Goal: Task Accomplishment & Management: Use online tool/utility

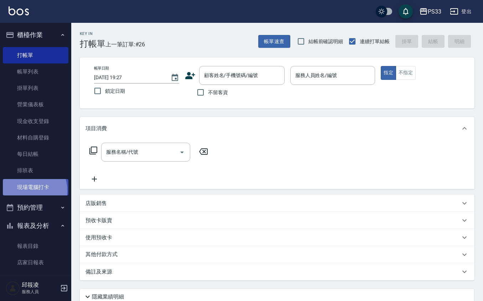
click at [26, 190] on link "現場電腦打卡" at bounding box center [36, 187] width 66 height 16
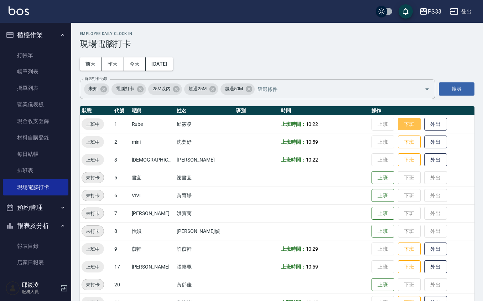
click at [402, 122] on button "下班" at bounding box center [409, 124] width 23 height 12
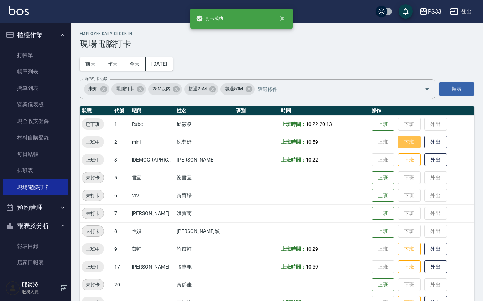
click at [398, 142] on button "下班" at bounding box center [409, 142] width 23 height 12
click at [398, 160] on button "下班" at bounding box center [409, 159] width 23 height 12
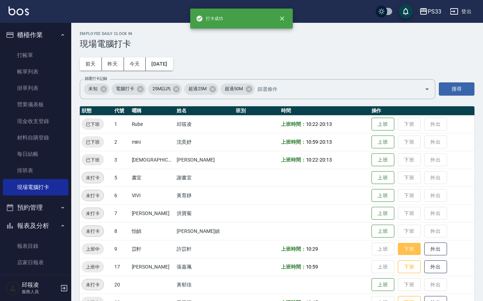
click at [398, 252] on button "下班" at bounding box center [409, 249] width 23 height 12
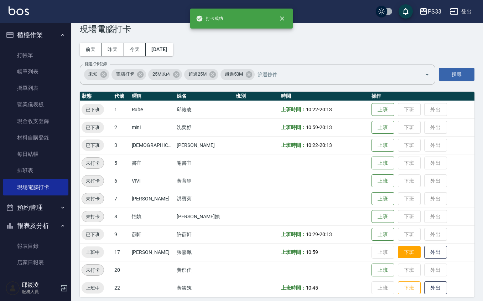
scroll to position [19, 0]
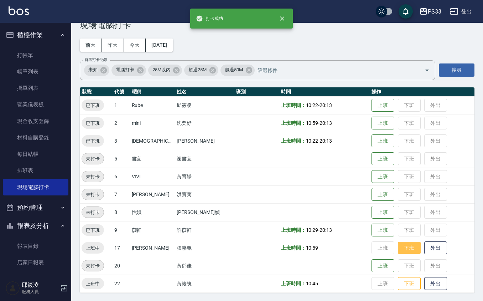
click at [398, 247] on button "下班" at bounding box center [409, 247] width 23 height 12
click at [401, 278] on button "下班" at bounding box center [409, 283] width 23 height 12
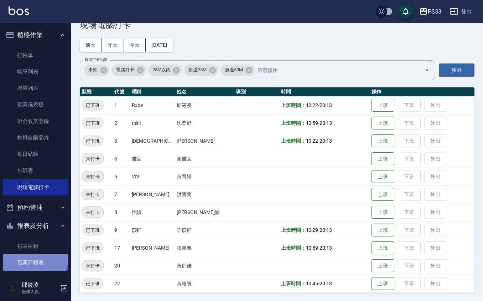
click at [33, 257] on link "店家日報表" at bounding box center [36, 262] width 66 height 16
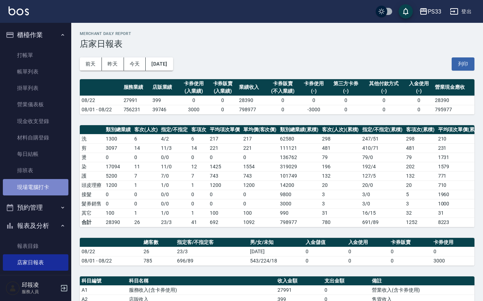
click at [51, 184] on link "現場電腦打卡" at bounding box center [36, 187] width 66 height 16
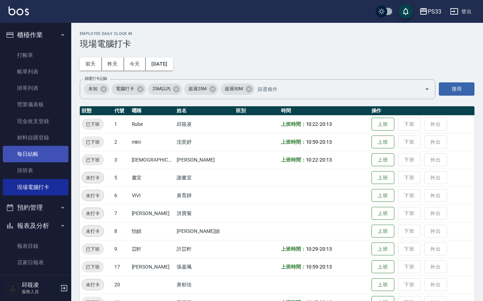
click at [52, 151] on link "每日結帳" at bounding box center [36, 154] width 66 height 16
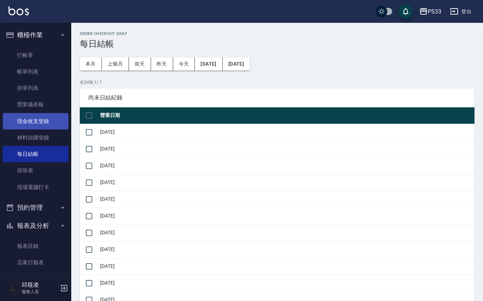
click at [52, 119] on link "現金收支登錄" at bounding box center [36, 121] width 66 height 16
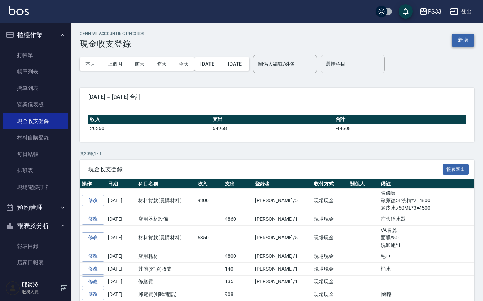
click at [463, 38] on button "新增" at bounding box center [463, 39] width 23 height 13
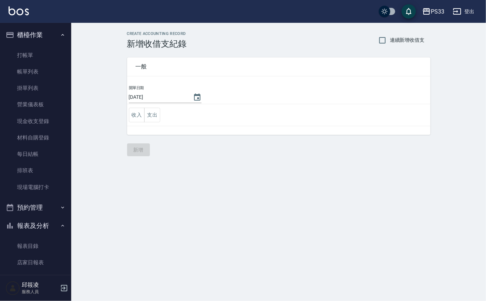
click at [163, 114] on td "收入 支出" at bounding box center [278, 115] width 303 height 22
drag, startPoint x: 162, startPoint y: 114, endPoint x: 134, endPoint y: 120, distance: 28.1
click at [141, 120] on td "收入 支出" at bounding box center [278, 115] width 303 height 22
drag, startPoint x: 134, startPoint y: 120, endPoint x: 145, endPoint y: 115, distance: 11.8
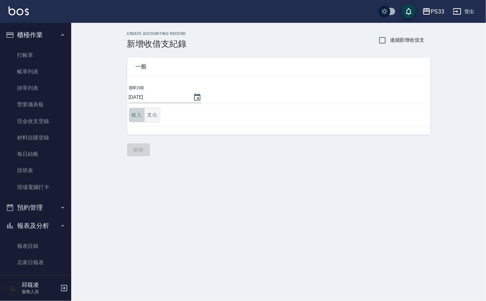
click at [138, 118] on button "收入" at bounding box center [137, 115] width 16 height 15
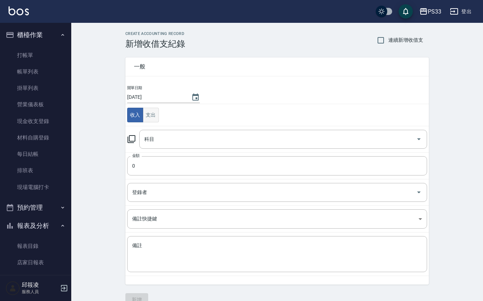
click at [150, 113] on button "支出" at bounding box center [151, 115] width 16 height 15
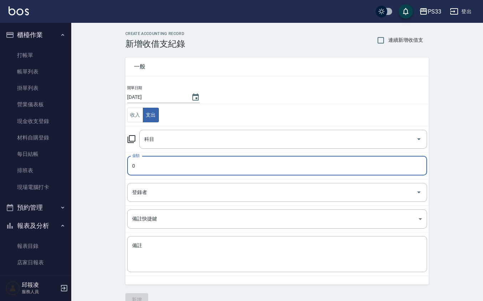
click at [160, 162] on input "0" at bounding box center [277, 165] width 300 height 19
click at [158, 160] on input "0" at bounding box center [277, 165] width 300 height 19
click at [159, 160] on input "0" at bounding box center [277, 165] width 300 height 19
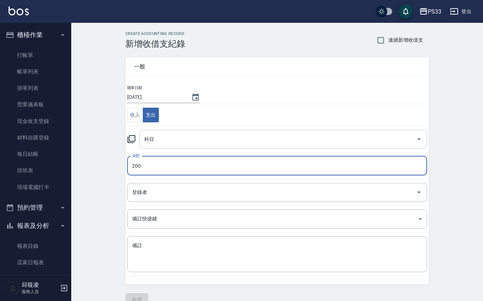
type input "200"
click at [167, 135] on input "科目" at bounding box center [277, 139] width 271 height 12
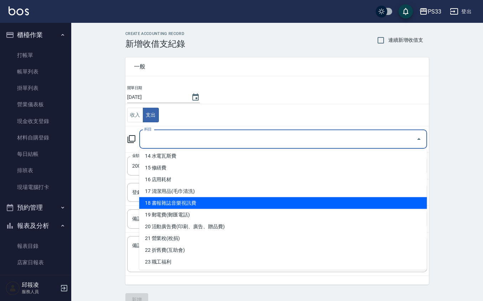
scroll to position [190, 0]
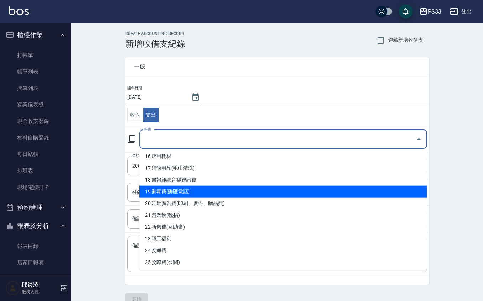
click at [189, 193] on li "19 郵電費(郵匯電話)" at bounding box center [283, 192] width 288 height 12
type input "19 郵電費(郵匯電話)"
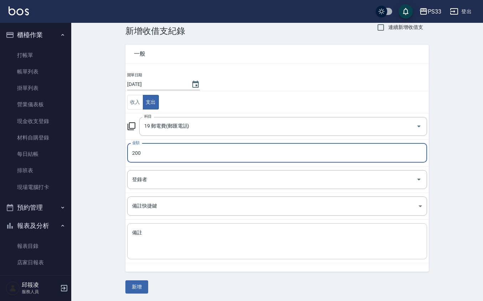
scroll to position [0, 0]
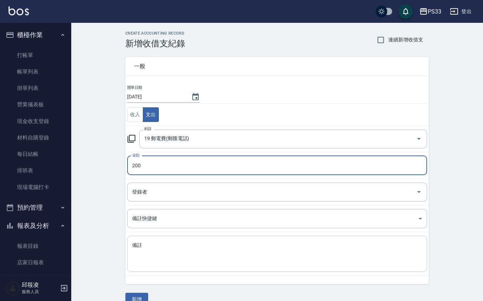
click at [160, 231] on tbody "開單日期 [DATE] 收入 支出 科目 19 郵電費(郵匯電話) 科目 金額 200 金額 登錄者 登錄者 備註快捷鍵 ​ 備註快捷鍵 備註 x 備註" at bounding box center [276, 179] width 303 height 191
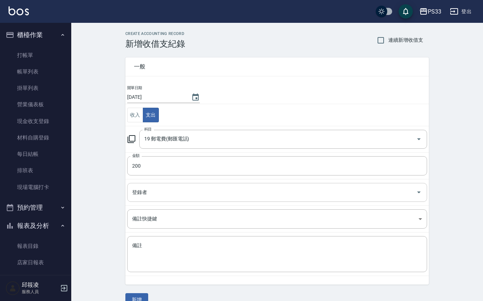
drag, startPoint x: 187, startPoint y: 187, endPoint x: 180, endPoint y: 186, distance: 6.9
click at [187, 186] on div "登錄者" at bounding box center [277, 192] width 300 height 19
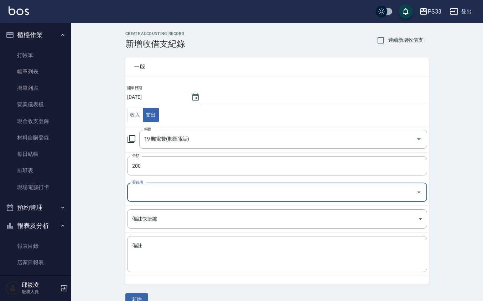
drag, startPoint x: 145, startPoint y: 191, endPoint x: 142, endPoint y: 185, distance: 6.7
click at [144, 190] on input "登錄者" at bounding box center [271, 192] width 283 height 12
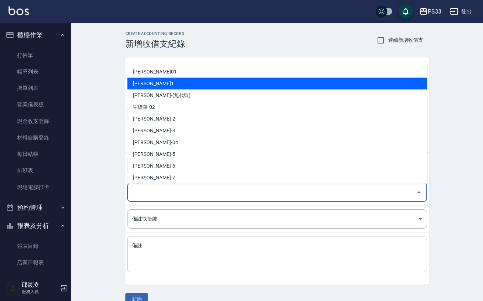
click at [159, 79] on li "[PERSON_NAME]1" at bounding box center [277, 84] width 300 height 12
type input "[PERSON_NAME]1"
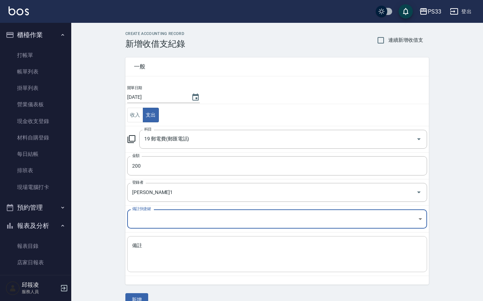
click at [151, 249] on textarea "備註" at bounding box center [277, 254] width 290 height 24
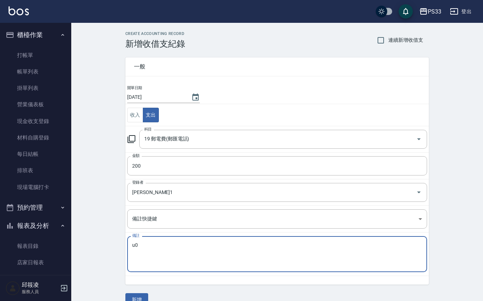
type textarea "u"
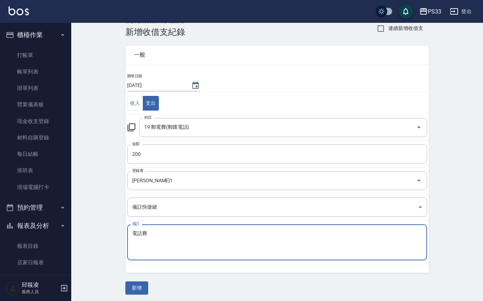
scroll to position [15, 0]
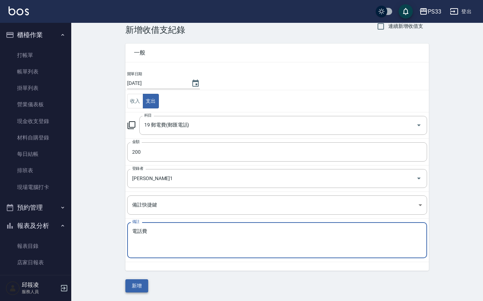
type textarea "電話費"
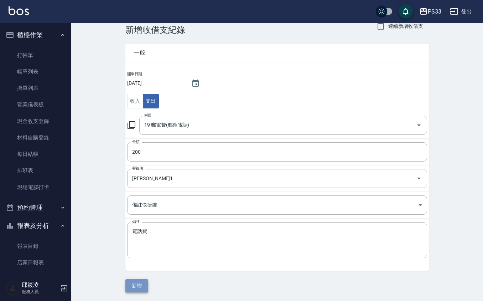
click at [134, 285] on button "新增" at bounding box center [136, 285] width 23 height 13
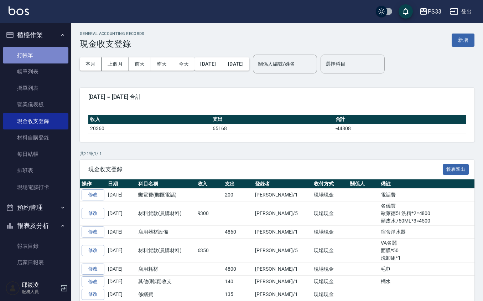
click at [42, 57] on link "打帳單" at bounding box center [36, 55] width 66 height 16
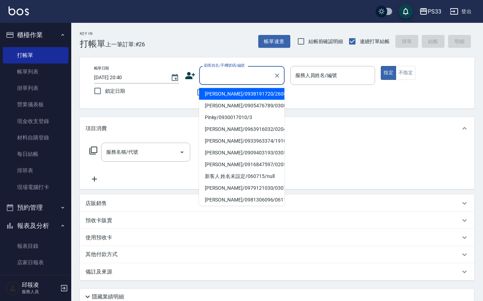
drag, startPoint x: 229, startPoint y: 70, endPoint x: 239, endPoint y: 70, distance: 10.0
click at [229, 70] on input "顧客姓名/手機號碼/編號" at bounding box center [236, 75] width 68 height 12
type input "1"
click at [190, 77] on icon at bounding box center [190, 75] width 10 height 7
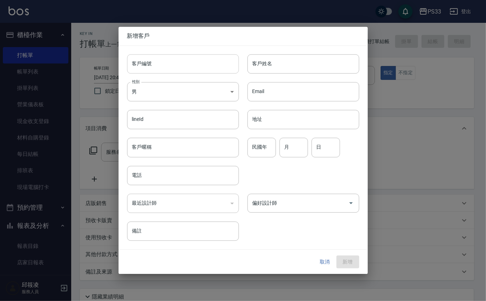
click at [188, 68] on input "客戶編號" at bounding box center [183, 63] width 112 height 19
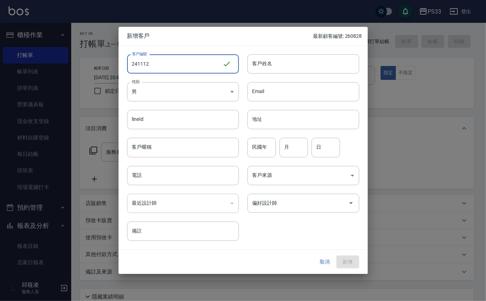
type input "241112"
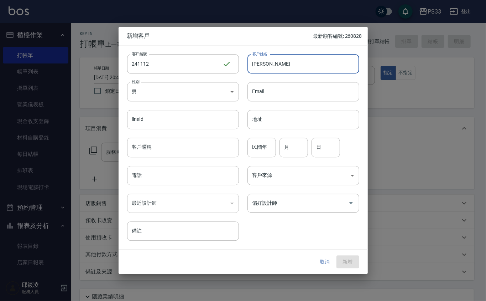
type input "[PERSON_NAME]"
type input "83"
type input "11"
type input "12"
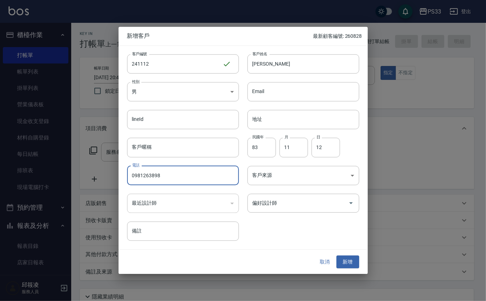
type input "0981263898"
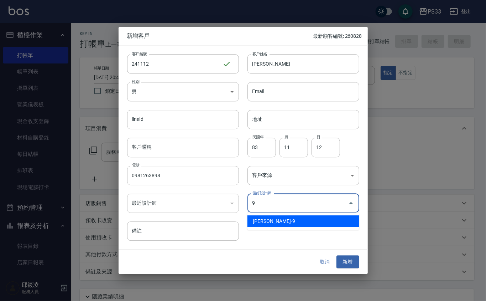
type input "許苡軒"
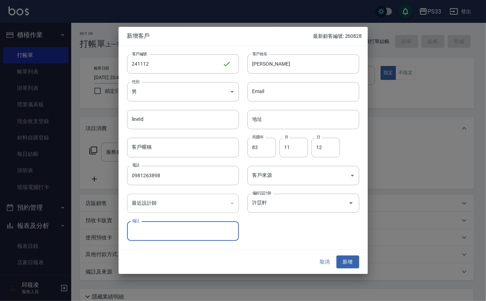
click at [337, 255] on button "新增" at bounding box center [348, 261] width 23 height 13
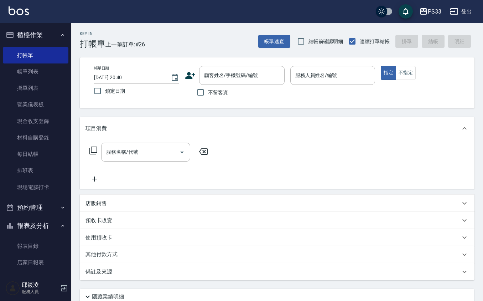
click at [192, 77] on icon at bounding box center [190, 75] width 11 height 11
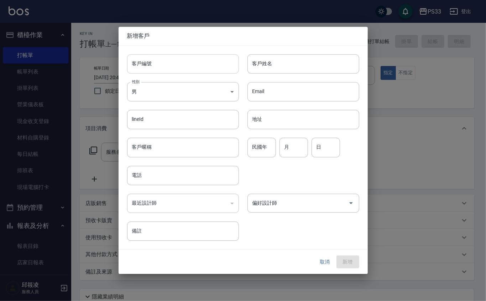
click at [184, 63] on input "客戶編號" at bounding box center [183, 63] width 112 height 19
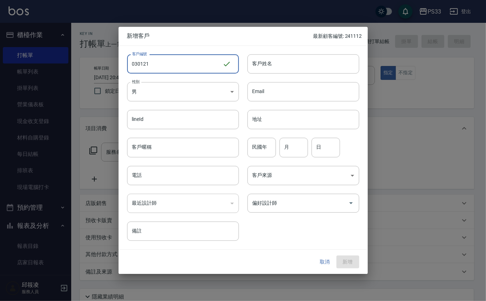
type input "030121"
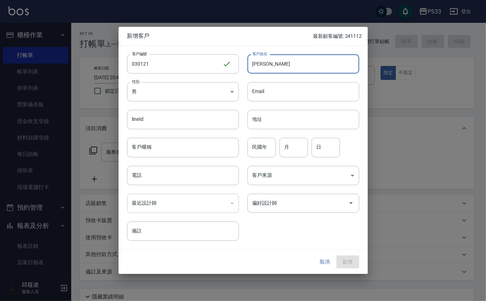
type input "[PERSON_NAME]"
type input "69"
type input "1"
type input "21"
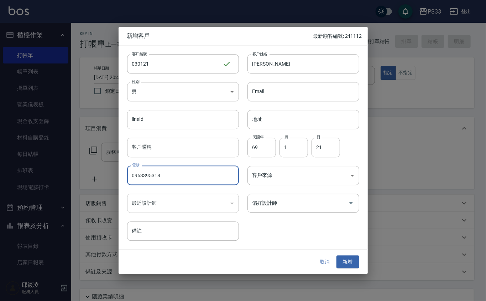
type input "0963395318"
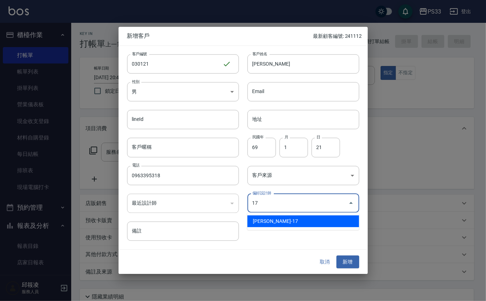
type input "張嘉珮"
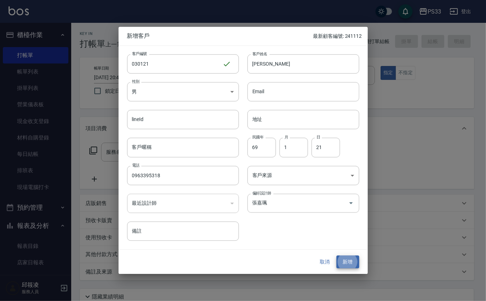
click at [337, 255] on button "新增" at bounding box center [348, 261] width 23 height 13
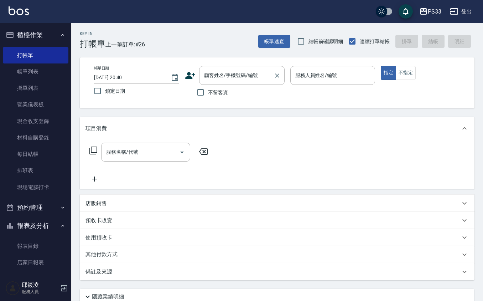
click at [250, 77] on input "顧客姓名/手機號碼/編號" at bounding box center [236, 75] width 68 height 12
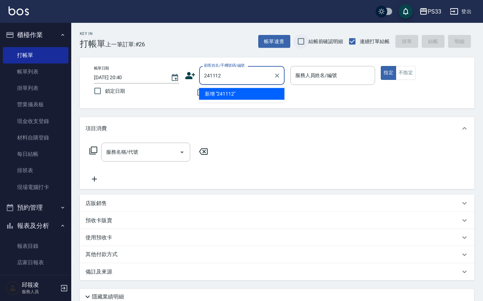
type input "241112"
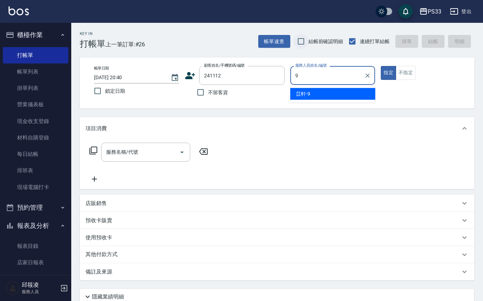
type input "苡軒-9"
type button "true"
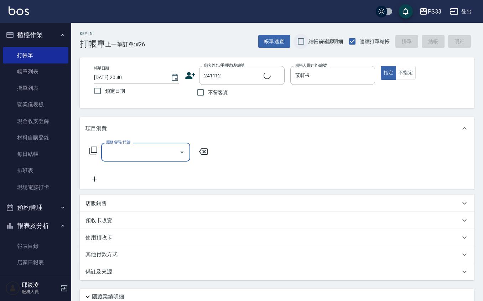
type input "[PERSON_NAME]/0981263898/241112"
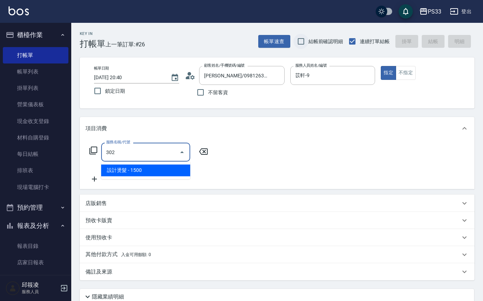
type input "設計燙髮(302)"
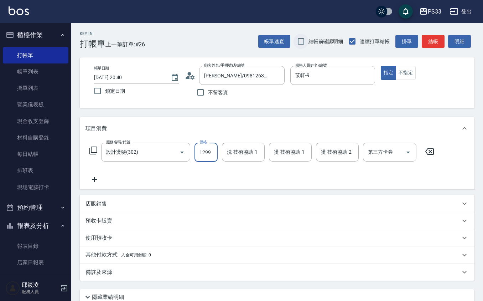
type input "1299"
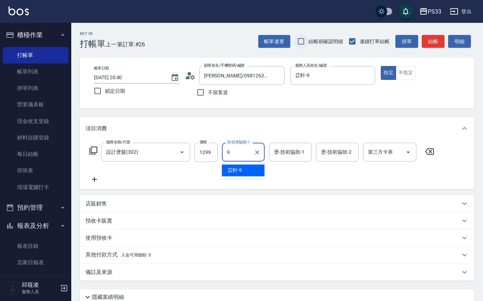
type input "苡軒-9"
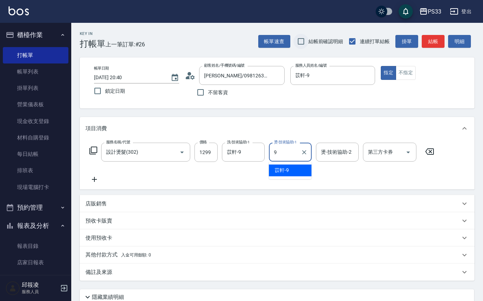
type input "苡軒-9"
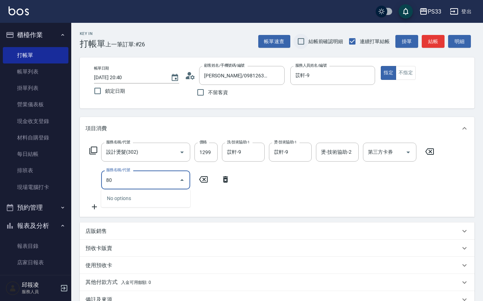
type input "8"
type input "C2花漾深層護髮/新(519)"
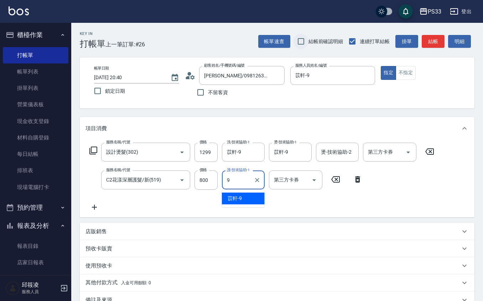
type input "苡軒-9"
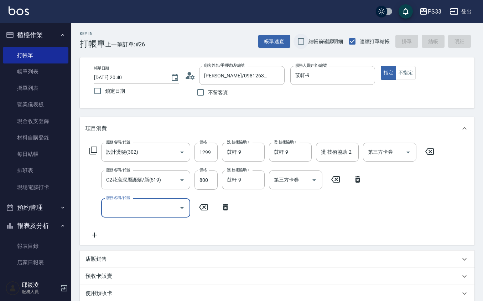
type input "[DATE] 20:43"
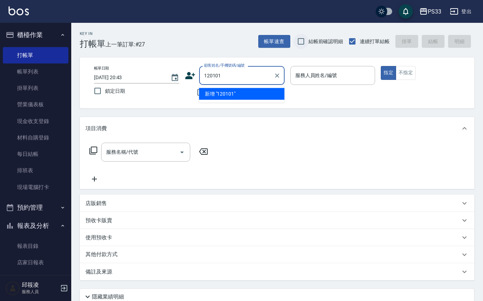
type input "120101"
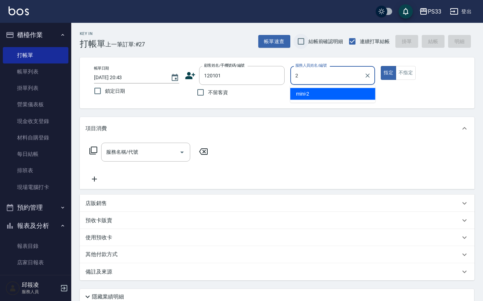
type input "mini-2"
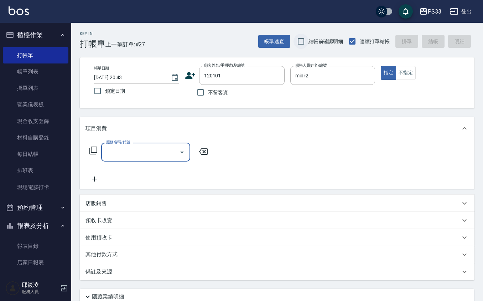
type input "[PERSON_NAME]/0925377057/120101"
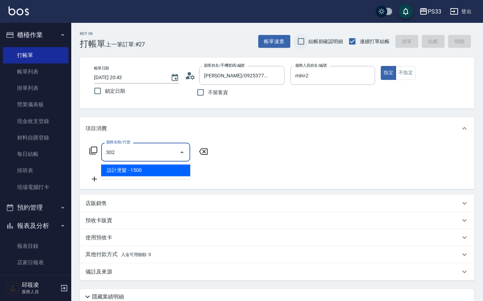
type input "設計燙髮(302)"
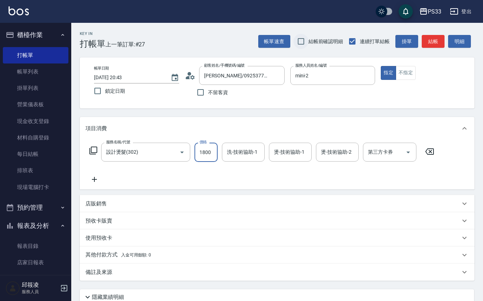
type input "1800"
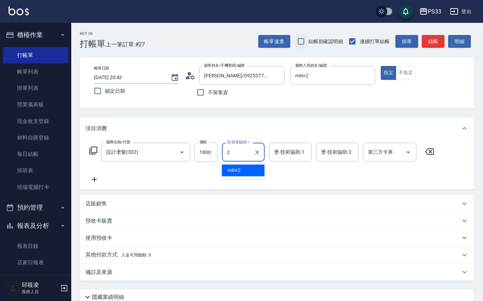
type input "mini-2"
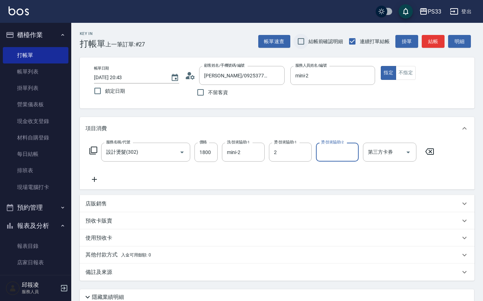
type input "mini-2"
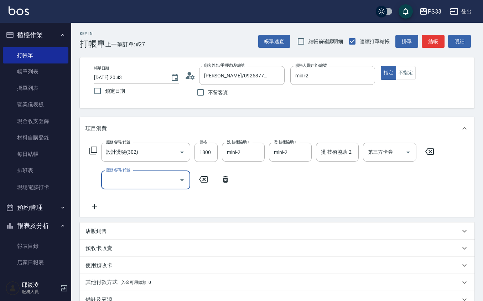
click at [135, 230] on div "店販銷售" at bounding box center [272, 230] width 375 height 7
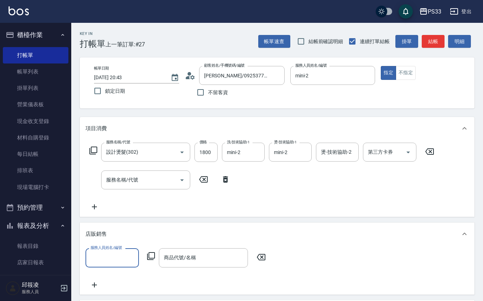
scroll to position [0, 0]
type input "mini-2"
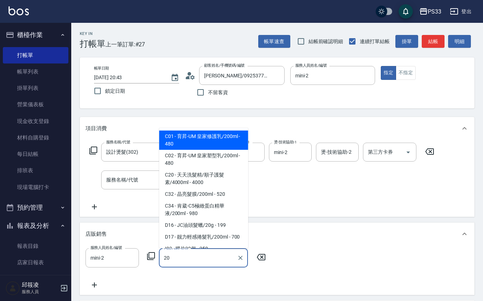
type input "2"
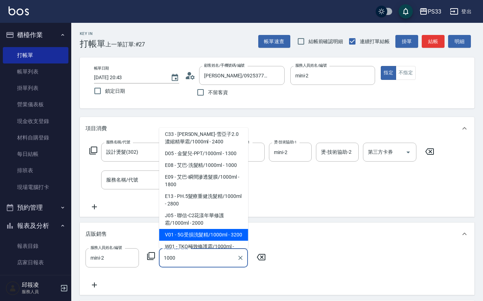
scroll to position [52, 0]
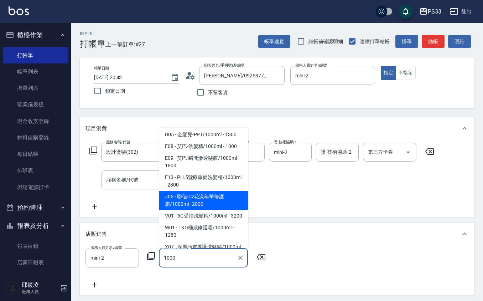
type input "聯信-C2花漾年華修護霜/1000ml"
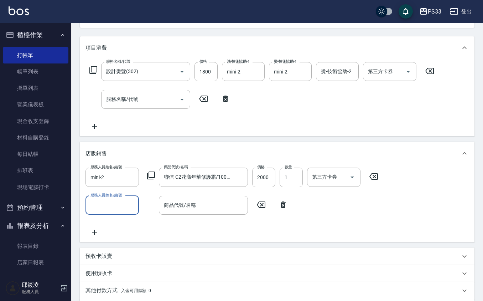
scroll to position [174, 0]
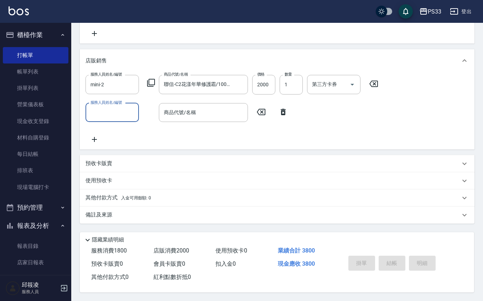
type input "[DATE] 20:44"
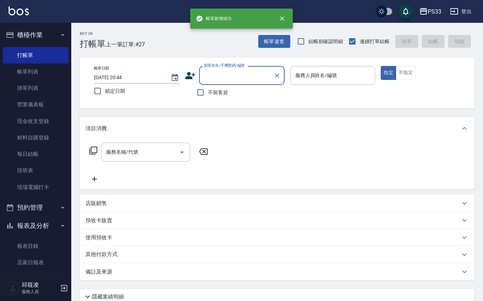
scroll to position [0, 0]
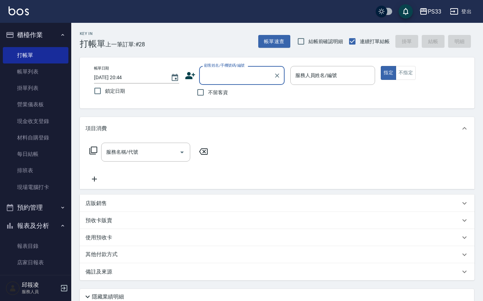
click at [191, 74] on icon at bounding box center [190, 75] width 11 height 11
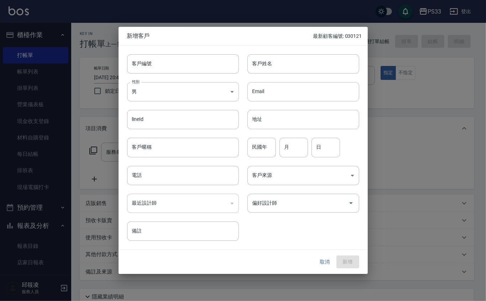
click at [181, 47] on div "客戶編號 客戶編號" at bounding box center [179, 60] width 120 height 28
click at [178, 54] on input "客戶編號" at bounding box center [183, 63] width 112 height 19
type input "120112"
type input "[PERSON_NAME]"
type input "1"
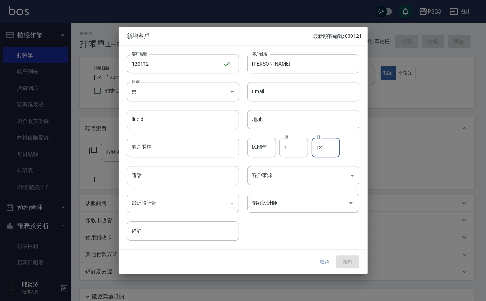
type input "12"
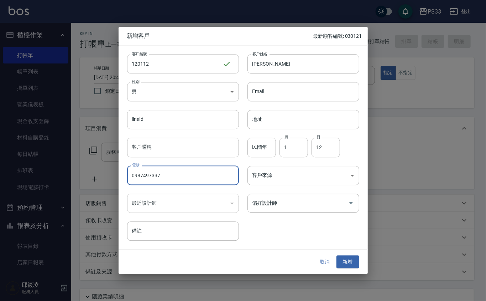
type input "0987497337"
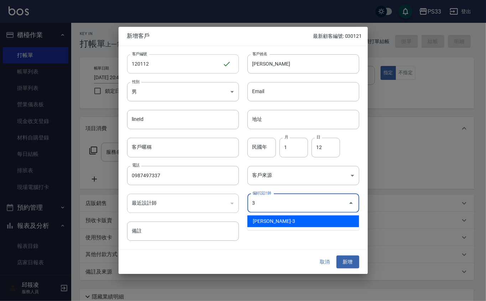
type input "[PERSON_NAME]"
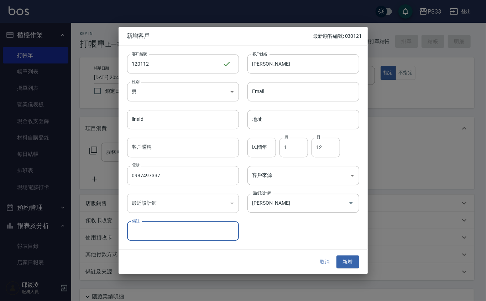
click at [337, 255] on button "新增" at bounding box center [348, 261] width 23 height 13
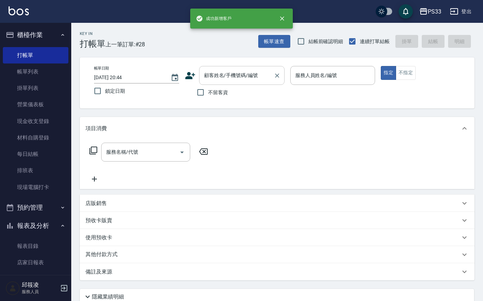
click at [217, 80] on input "顧客姓名/手機號碼/編號" at bounding box center [236, 75] width 68 height 12
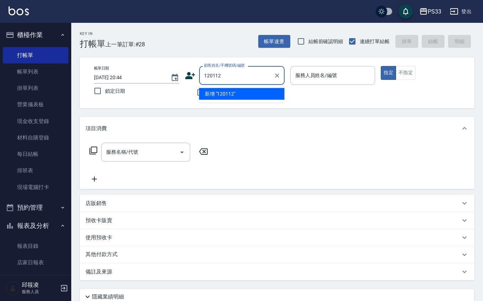
type input "120112"
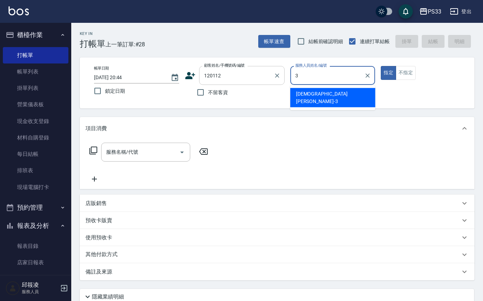
type input "[PERSON_NAME]-3"
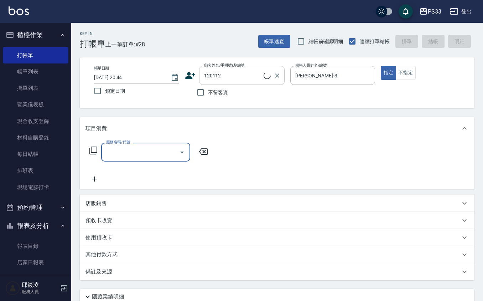
type input "[PERSON_NAME]/0987497337/120112"
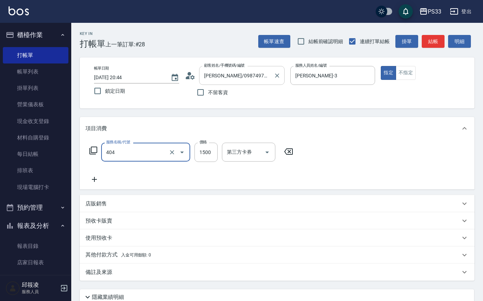
type input "設計染髮(404)"
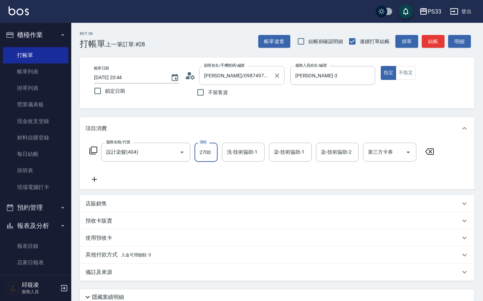
type input "2700"
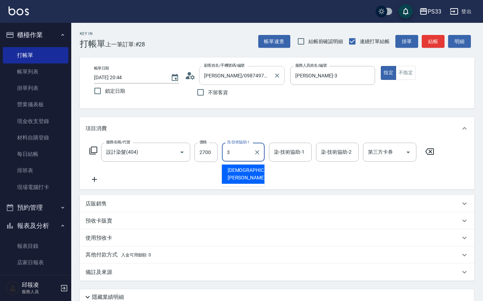
type input "[PERSON_NAME]-3"
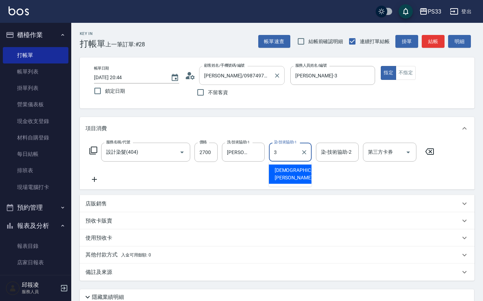
type input "[PERSON_NAME]-3"
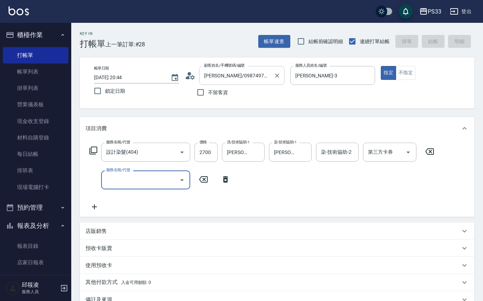
type input "[DATE] 20:45"
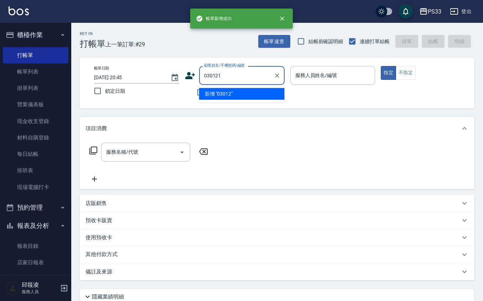
type input "030121"
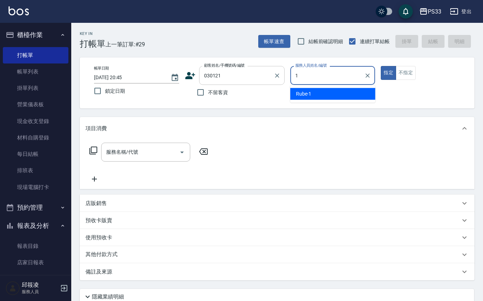
type input "17"
type input "[PERSON_NAME]/0963395318/030121"
type input "[PERSON_NAME]-17"
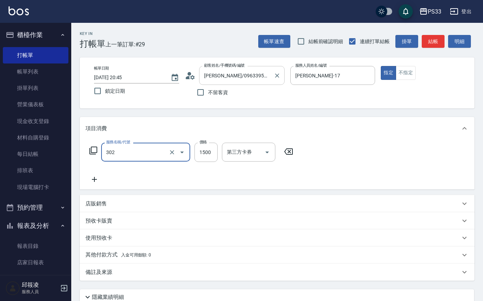
type input "設計燙髮(302)"
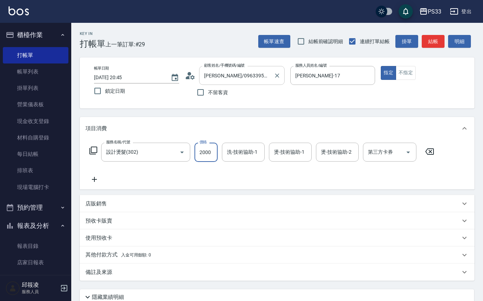
type input "2000"
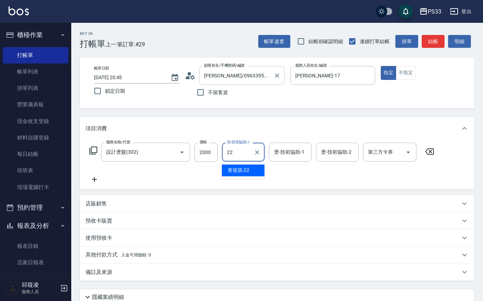
type input "[PERSON_NAME]-22"
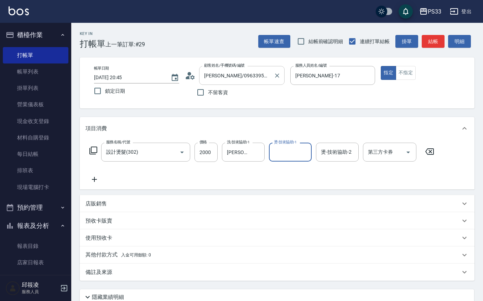
type input "2"
type input "[PERSON_NAME]-17"
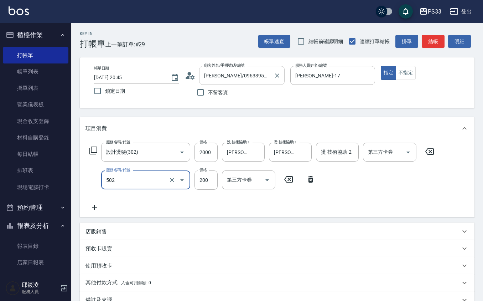
type input "自備護髮(502)"
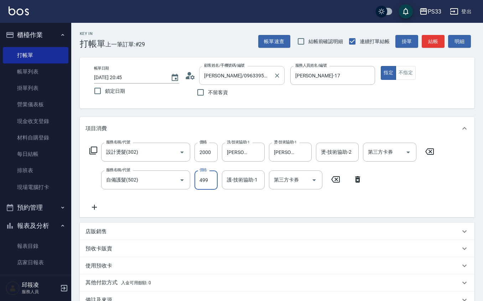
type input "499"
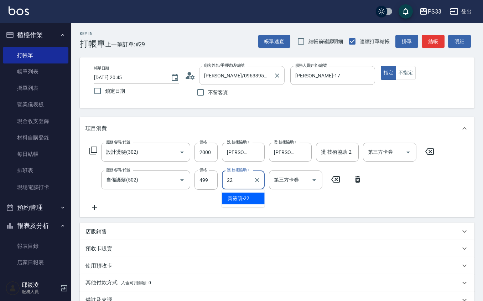
type input "[PERSON_NAME]-22"
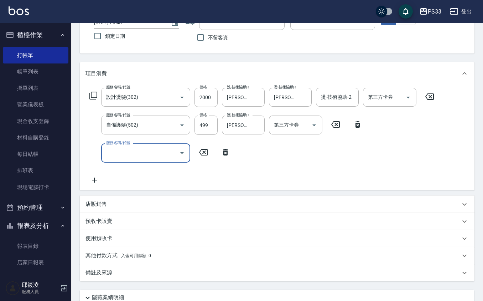
scroll to position [114, 0]
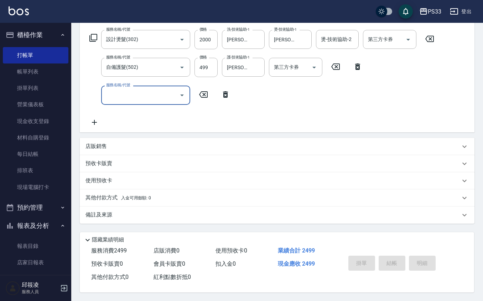
type input "[DATE] 20:46"
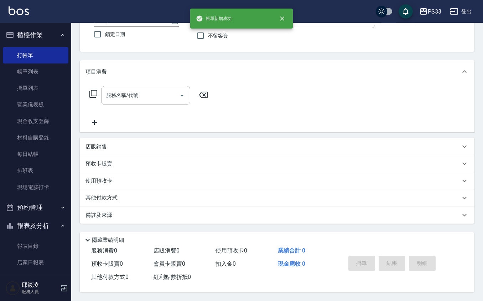
scroll to position [0, 0]
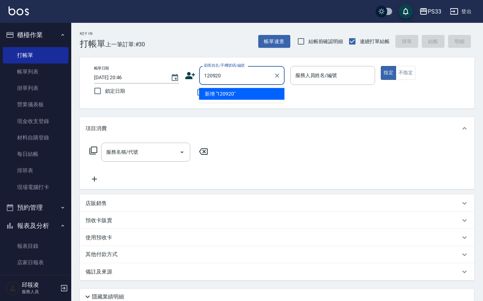
type input "120920"
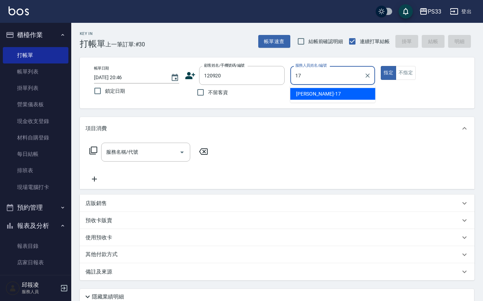
type input "[PERSON_NAME]-17"
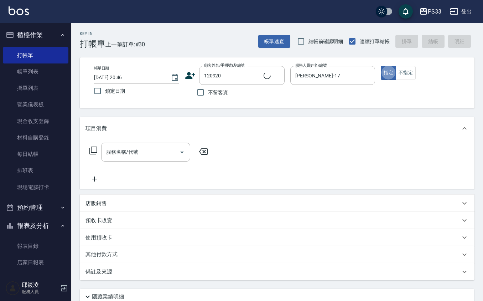
type input "[PERSON_NAME]/0986965446/120920"
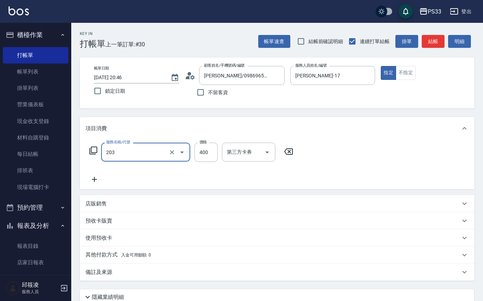
type input "指定單剪(203)"
type input "200"
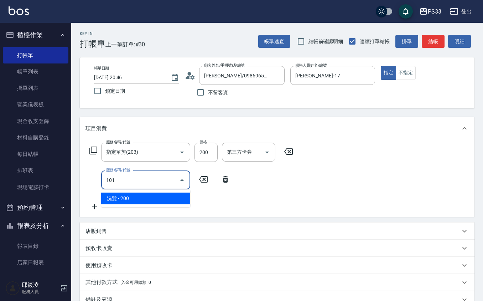
type input "洗髮(101)"
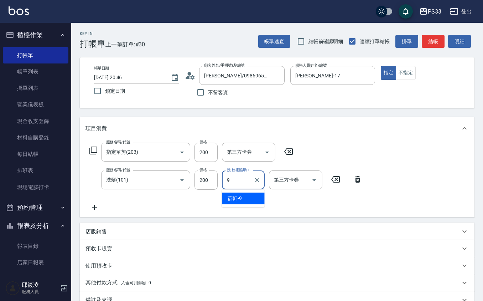
type input "苡軒-9"
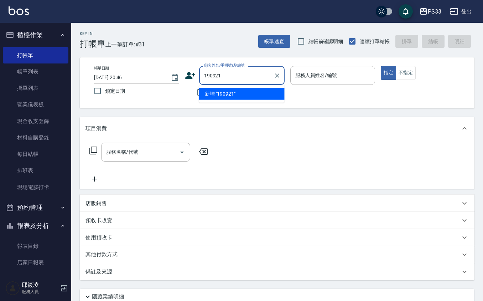
type input "190921"
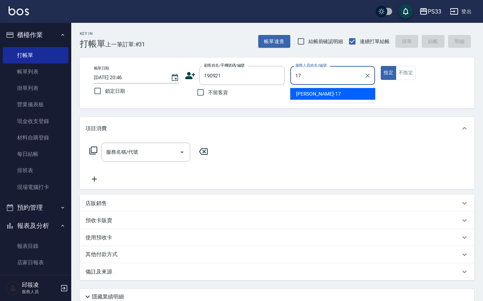
type input "[PERSON_NAME]-17"
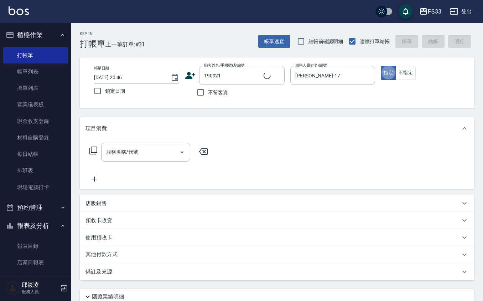
type input "[PERSON_NAME]/093317241/190921"
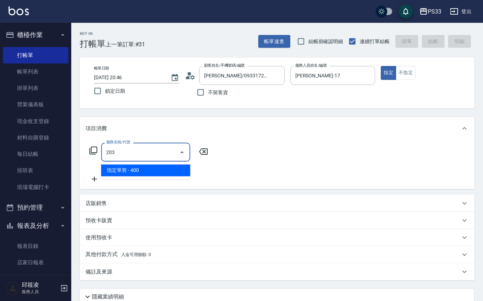
type input "指定單剪(203)"
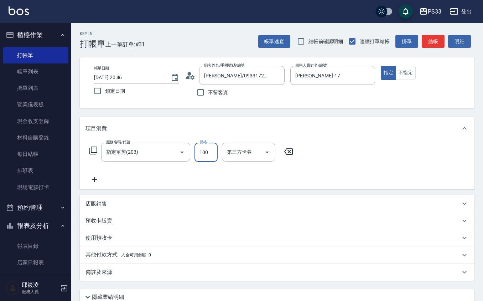
type input "100"
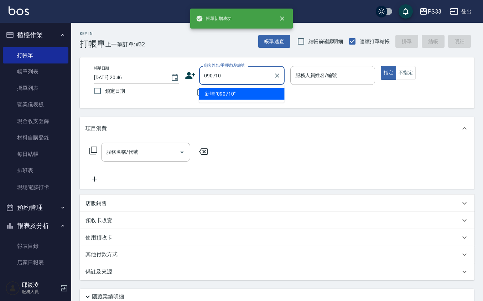
type input "090710"
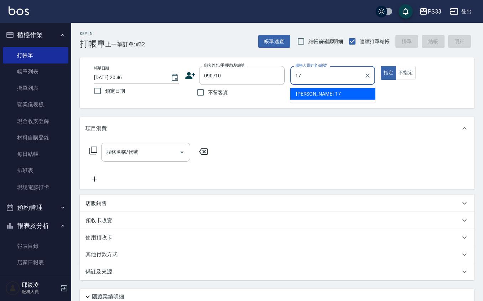
type input "[PERSON_NAME]-17"
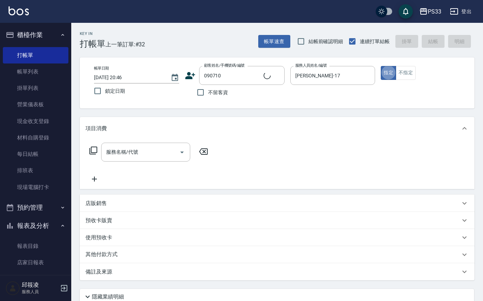
type input "[PERSON_NAME]/0911926093/090710"
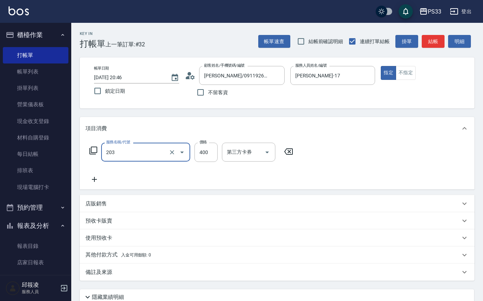
type input "指定單剪(203)"
type input "200"
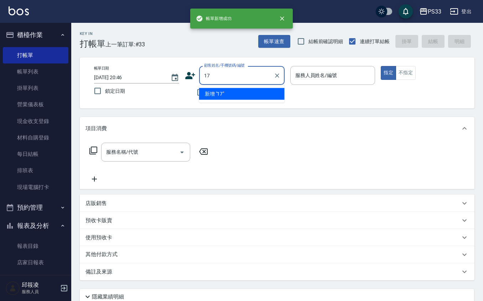
type input "17"
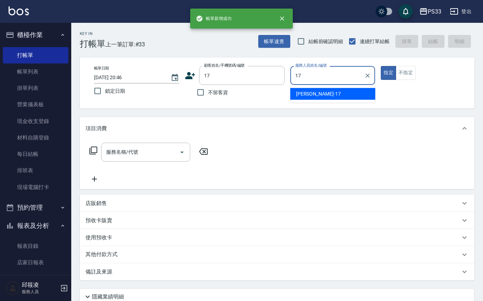
type input "[PERSON_NAME]-17"
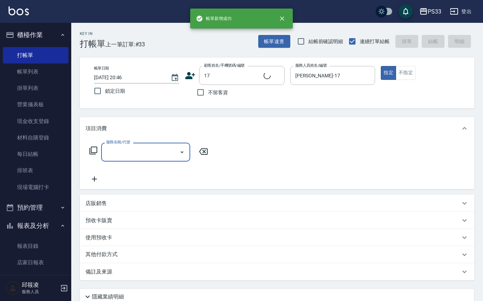
type input "[PERSON_NAME]/0000/17"
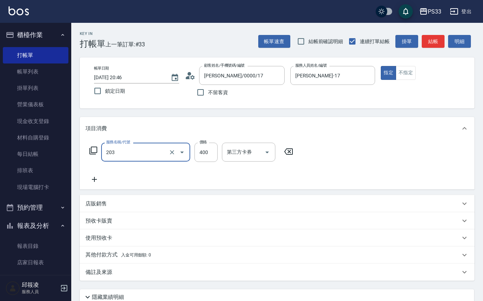
type input "指定單剪(203)"
type input "200"
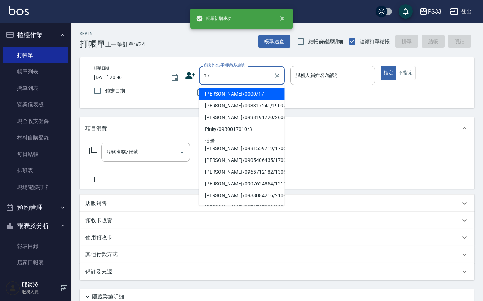
type input "[PERSON_NAME]/0000/17"
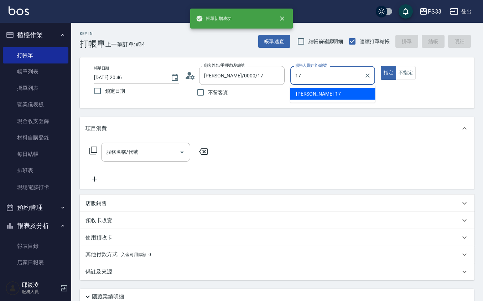
type input "[PERSON_NAME]-17"
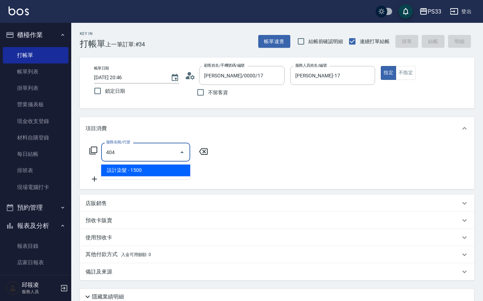
type input "設計染髮(404)"
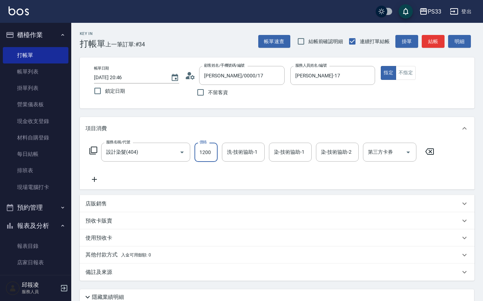
type input "1200"
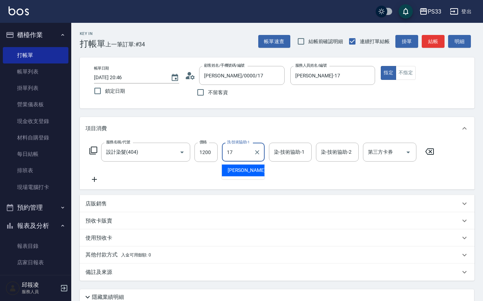
type input "[PERSON_NAME]-17"
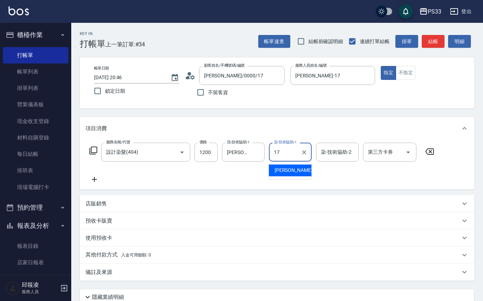
type input "[PERSON_NAME]-17"
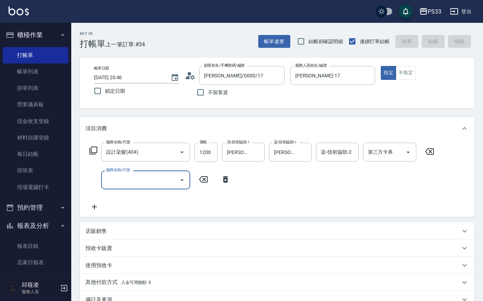
type input "[DATE] 20:47"
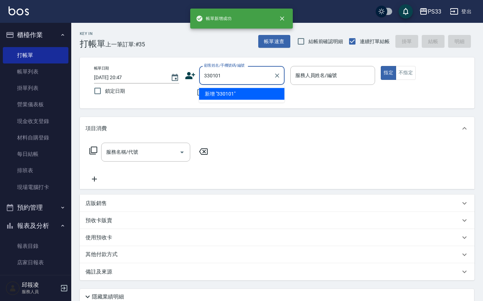
type input "330101"
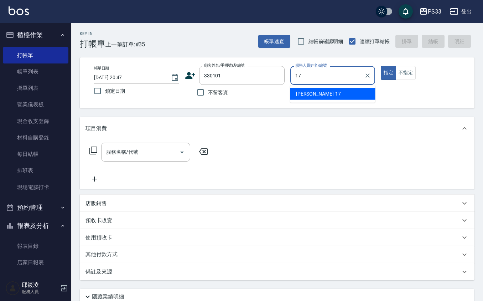
type input "[PERSON_NAME]-17"
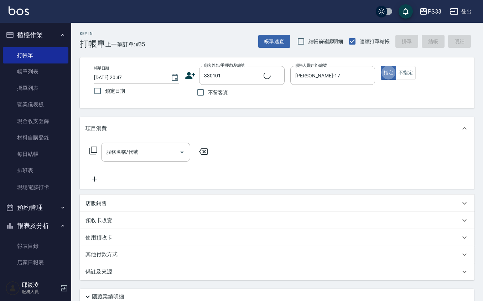
type input "[PERSON_NAME]/0989771967/330101"
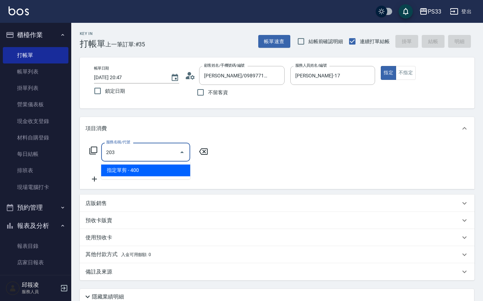
type input "指定單剪(203)"
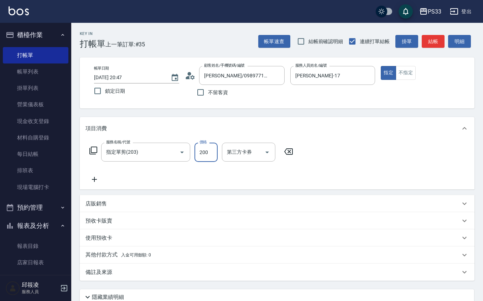
type input "200"
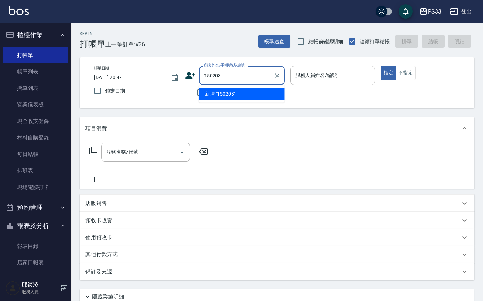
type input "150203"
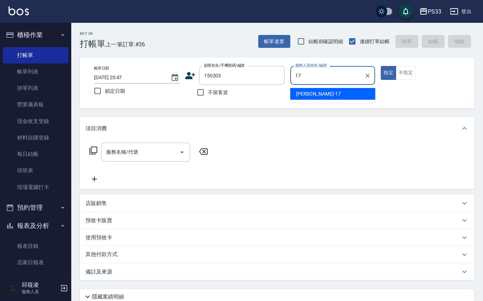
type input "[PERSON_NAME]-17"
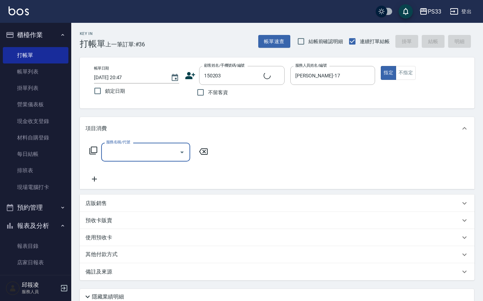
type input "[PERSON_NAME]/0906996810/150203"
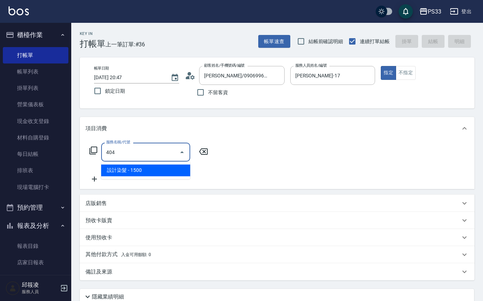
type input "設計染髮(404)"
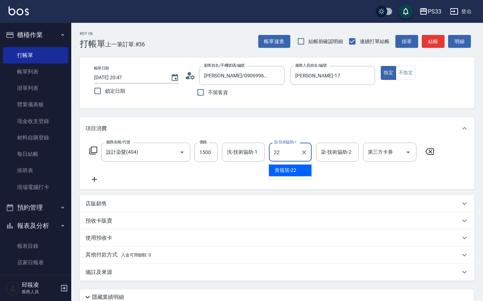
type input "[PERSON_NAME]-22"
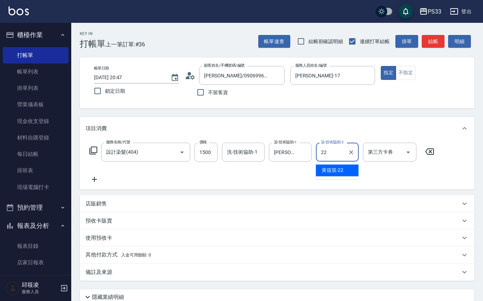
type input "[PERSON_NAME]-22"
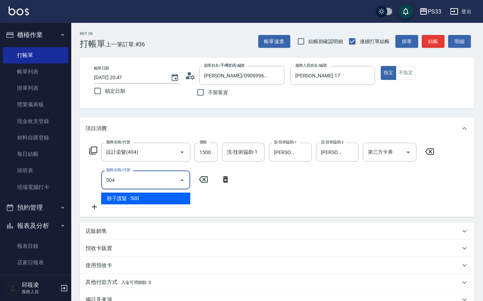
type input "順子護髮(504)"
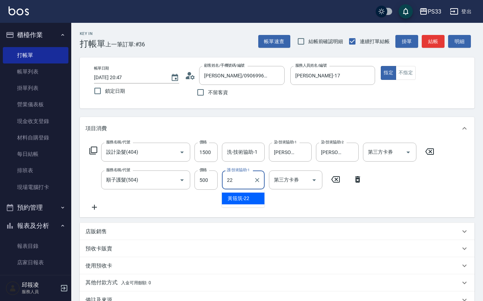
type input "[PERSON_NAME]-22"
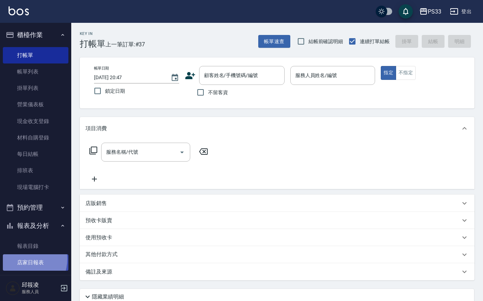
click at [23, 259] on link "店家日報表" at bounding box center [36, 262] width 66 height 16
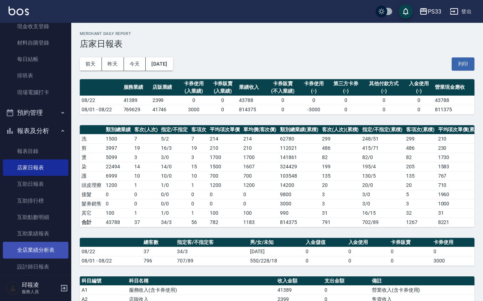
scroll to position [190, 0]
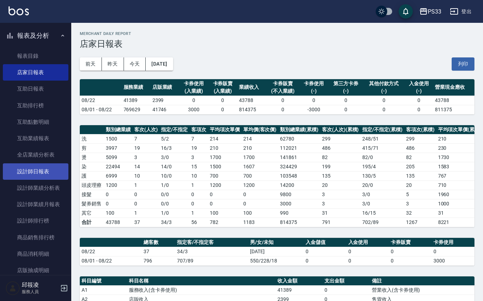
click at [40, 173] on link "設計師日報表" at bounding box center [36, 171] width 66 height 16
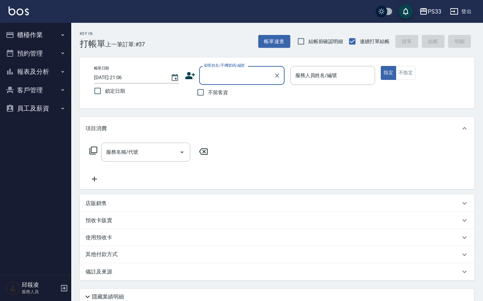
click at [36, 33] on button "櫃檯作業" at bounding box center [36, 35] width 66 height 19
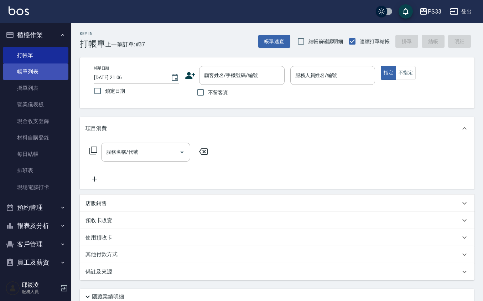
click at [36, 72] on link "帳單列表" at bounding box center [36, 71] width 66 height 16
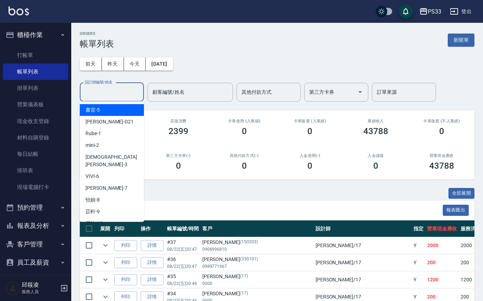
click at [110, 98] on input "設計師編號/姓名" at bounding box center [112, 92] width 58 height 12
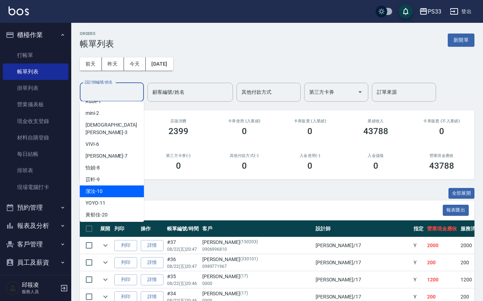
scroll to position [47, 0]
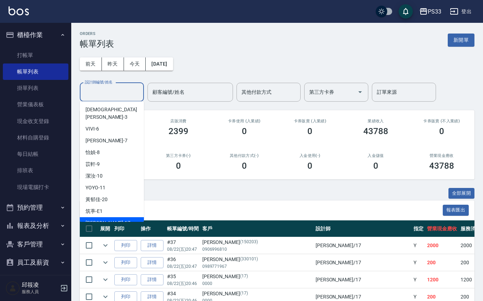
click at [109, 217] on div "嘉珮 -17" at bounding box center [112, 223] width 64 height 12
type input "[PERSON_NAME]-17"
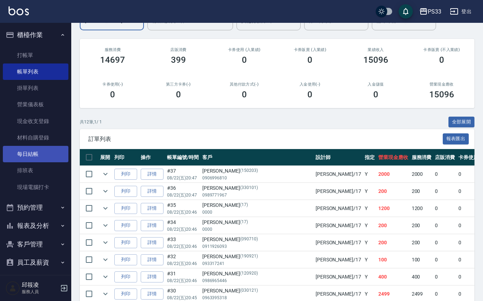
scroll to position [0, 0]
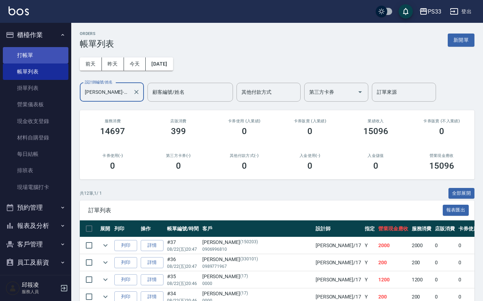
click at [17, 51] on link "打帳單" at bounding box center [36, 55] width 66 height 16
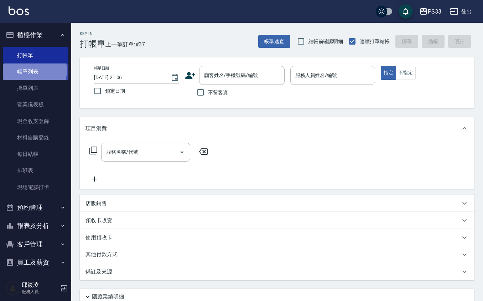
click at [31, 70] on link "帳單列表" at bounding box center [36, 71] width 66 height 16
click at [41, 69] on link "帳單列表" at bounding box center [36, 71] width 66 height 16
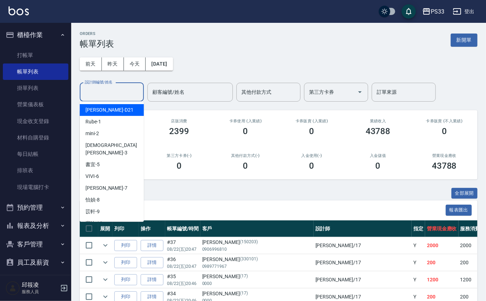
click at [125, 92] on input "設計師編號/姓名" at bounding box center [112, 92] width 58 height 12
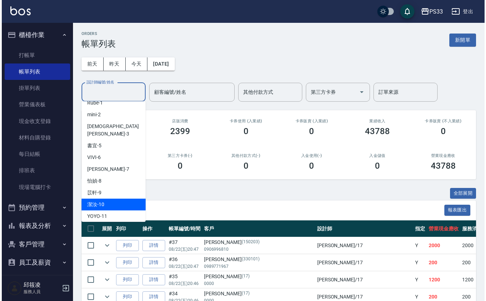
scroll to position [47, 0]
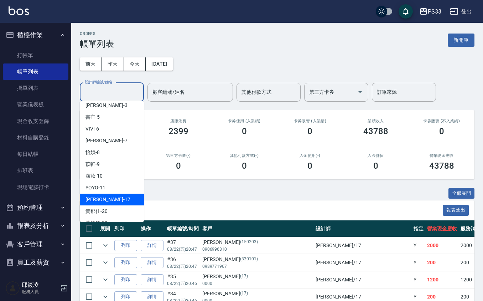
click at [105, 196] on div "嘉珮 -17" at bounding box center [112, 199] width 64 height 12
type input "[PERSON_NAME]-17"
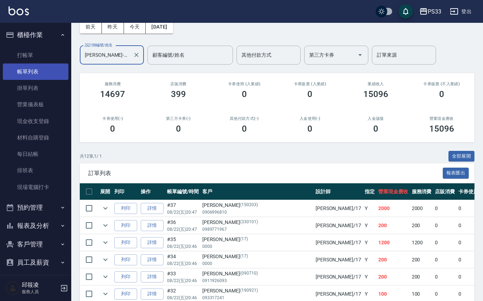
scroll to position [0, 0]
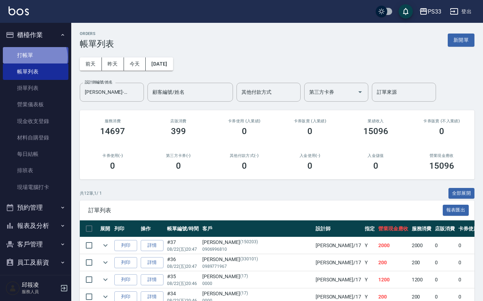
click at [34, 56] on link "打帳單" at bounding box center [36, 55] width 66 height 16
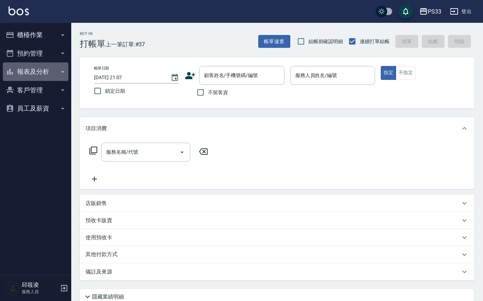
click at [36, 77] on button "報表及分析" at bounding box center [36, 71] width 66 height 19
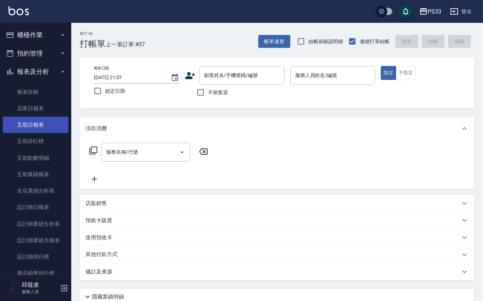
click at [51, 121] on link "互助日報表" at bounding box center [36, 124] width 66 height 16
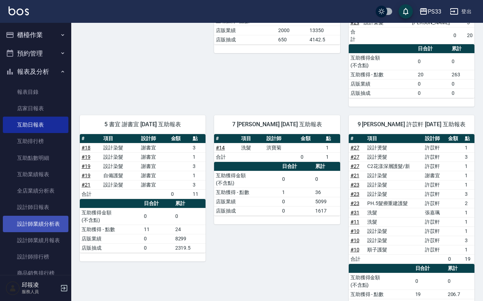
scroll to position [47, 0]
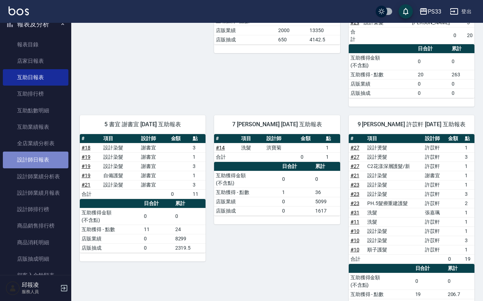
click at [45, 157] on link "設計師日報表" at bounding box center [36, 159] width 66 height 16
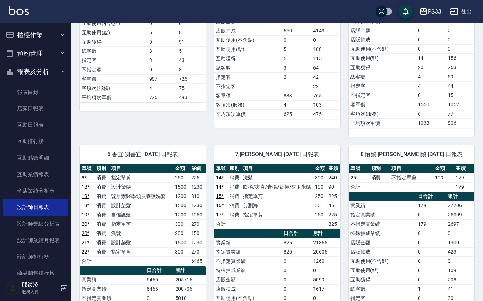
scroll to position [56, 0]
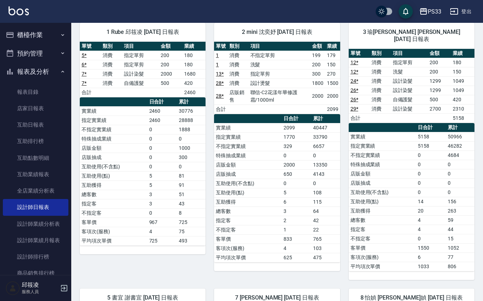
click at [28, 33] on button "櫃檯作業" at bounding box center [36, 35] width 66 height 19
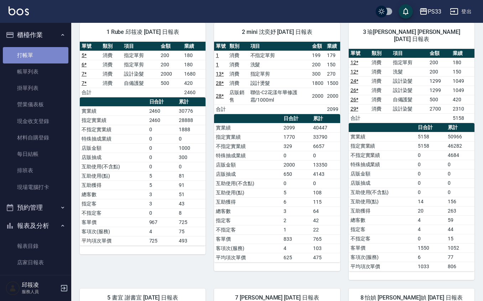
click at [50, 60] on link "打帳單" at bounding box center [36, 55] width 66 height 16
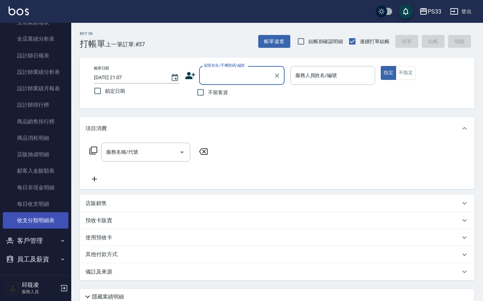
scroll to position [308, 0]
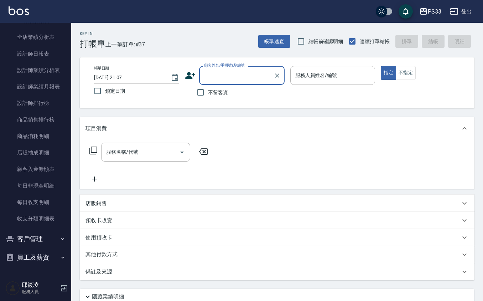
click at [36, 241] on button "客戶管理" at bounding box center [36, 238] width 66 height 19
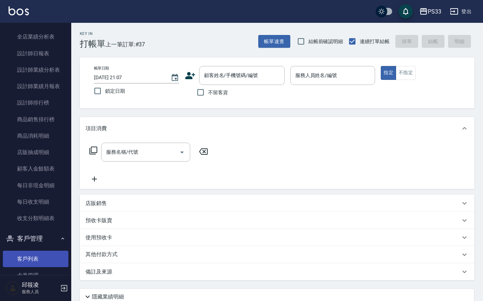
click at [45, 258] on link "客戶列表" at bounding box center [36, 258] width 66 height 16
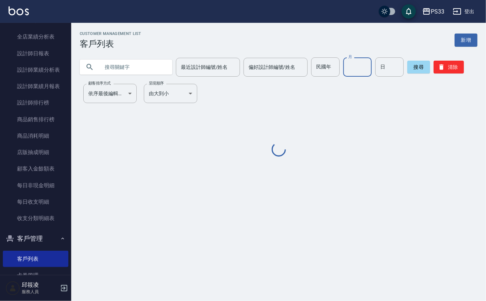
click at [360, 69] on input "月" at bounding box center [357, 66] width 28 height 19
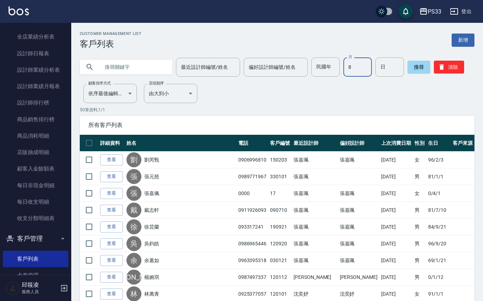
type input "8"
type input "25"
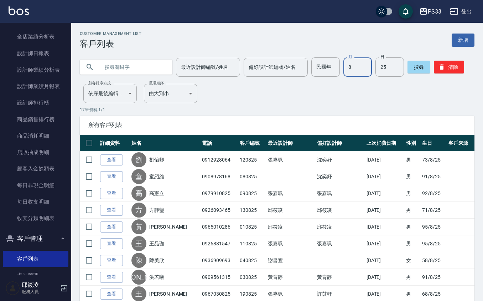
click at [352, 71] on input "8" at bounding box center [357, 66] width 28 height 19
type input "11"
type input "20"
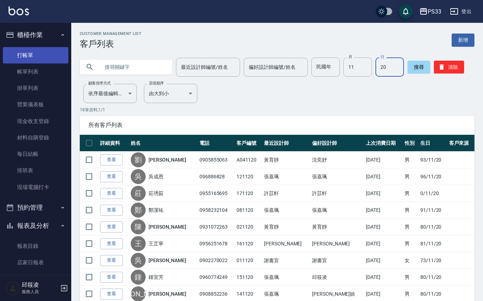
click at [35, 56] on link "打帳單" at bounding box center [36, 55] width 66 height 16
